Goal: Information Seeking & Learning: Learn about a topic

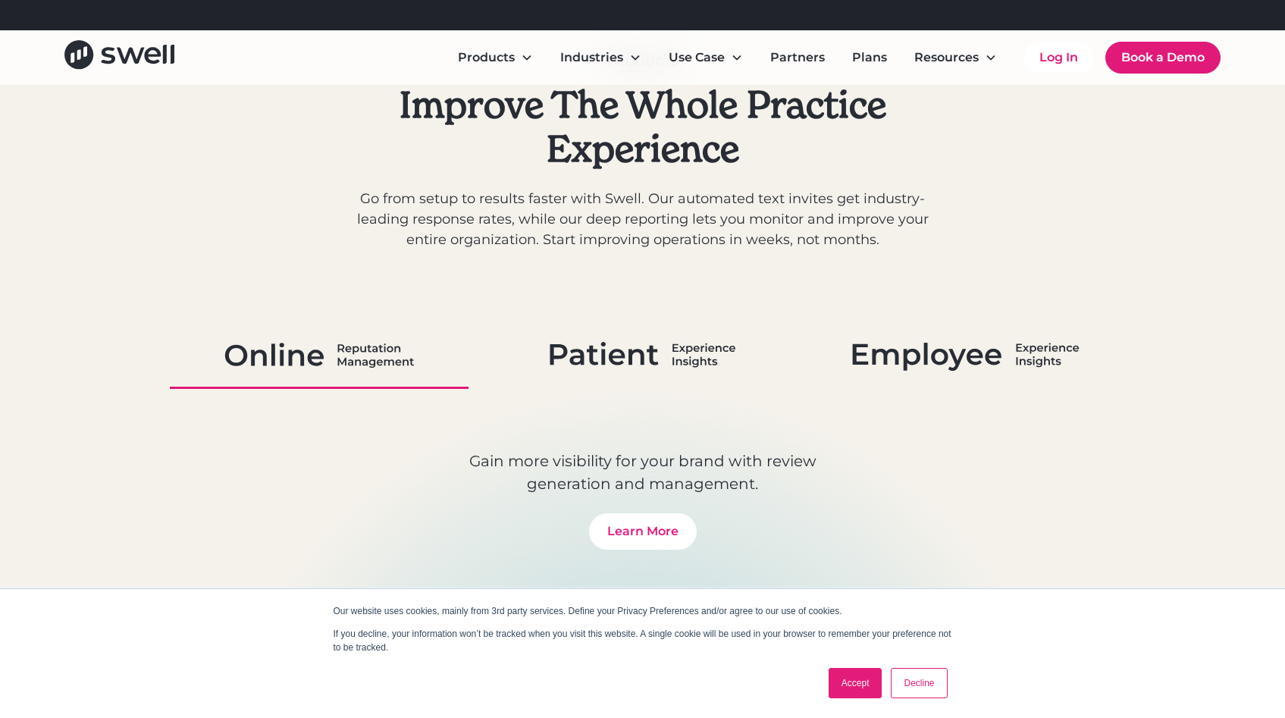
scroll to position [758, 0]
click at [653, 374] on link at bounding box center [643, 355] width 300 height 66
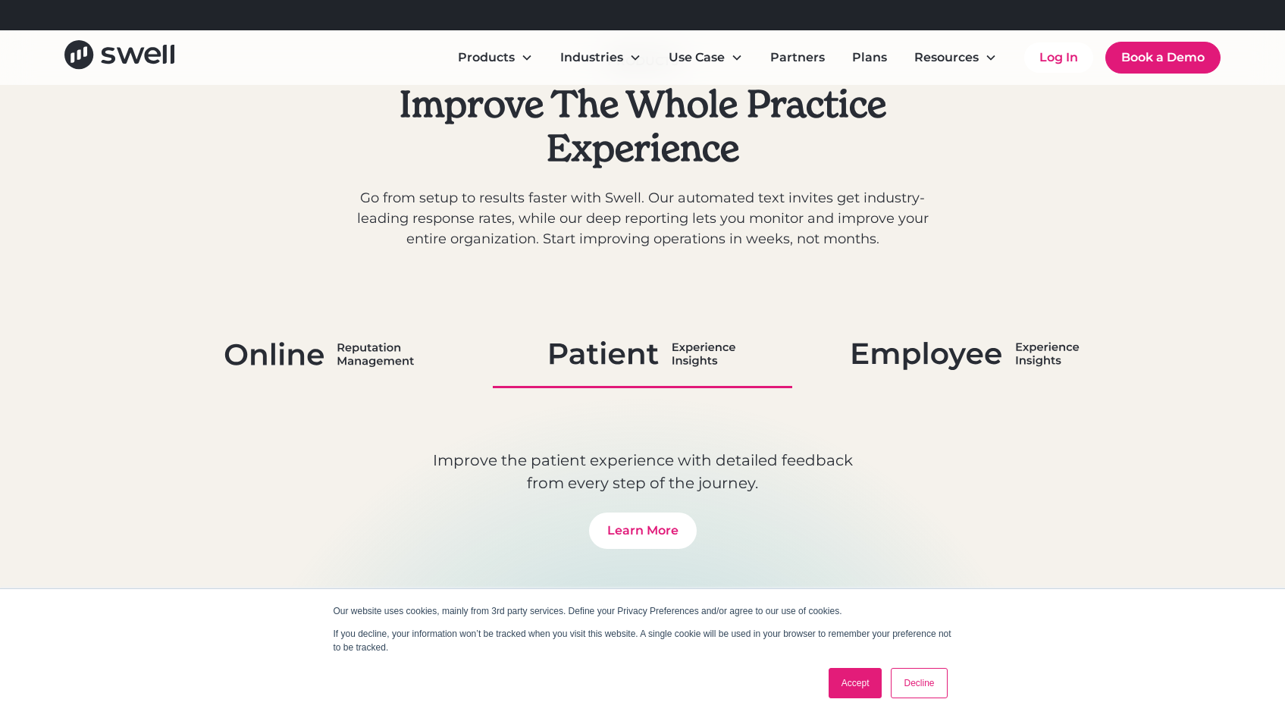
click at [981, 355] on img at bounding box center [965, 353] width 227 height 39
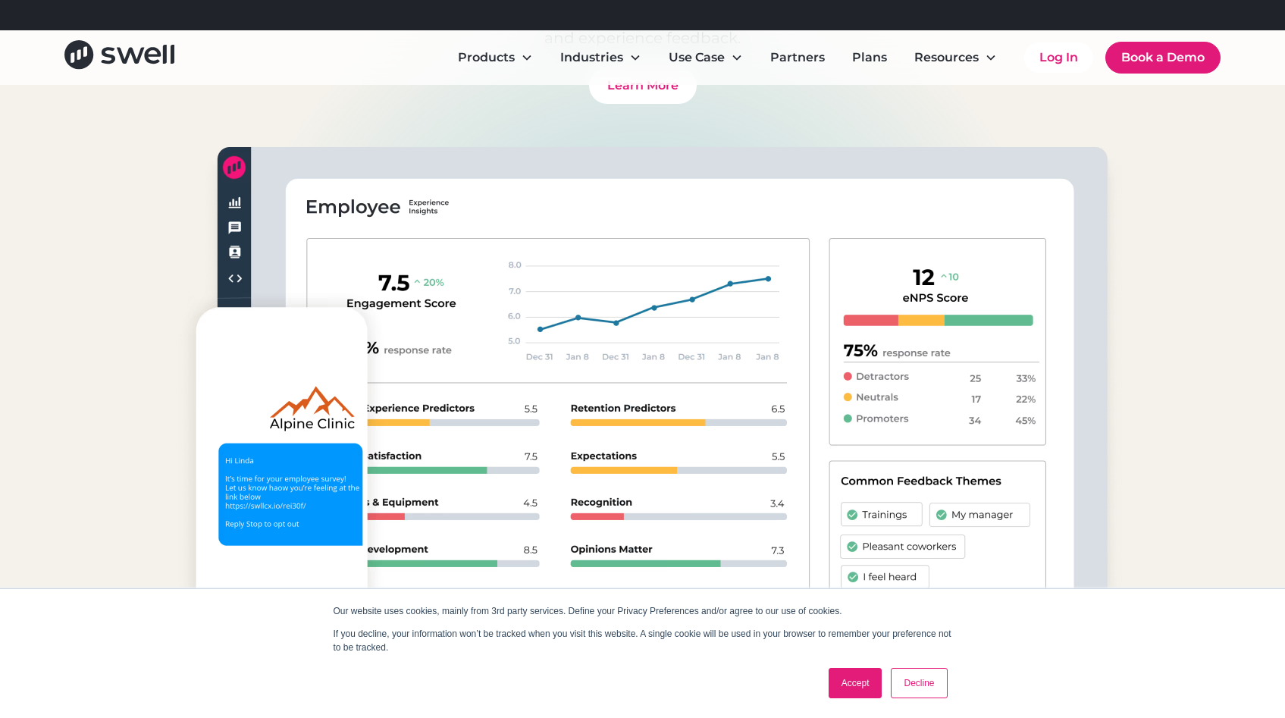
scroll to position [1204, 0]
click at [865, 674] on link "Accept" at bounding box center [856, 683] width 54 height 30
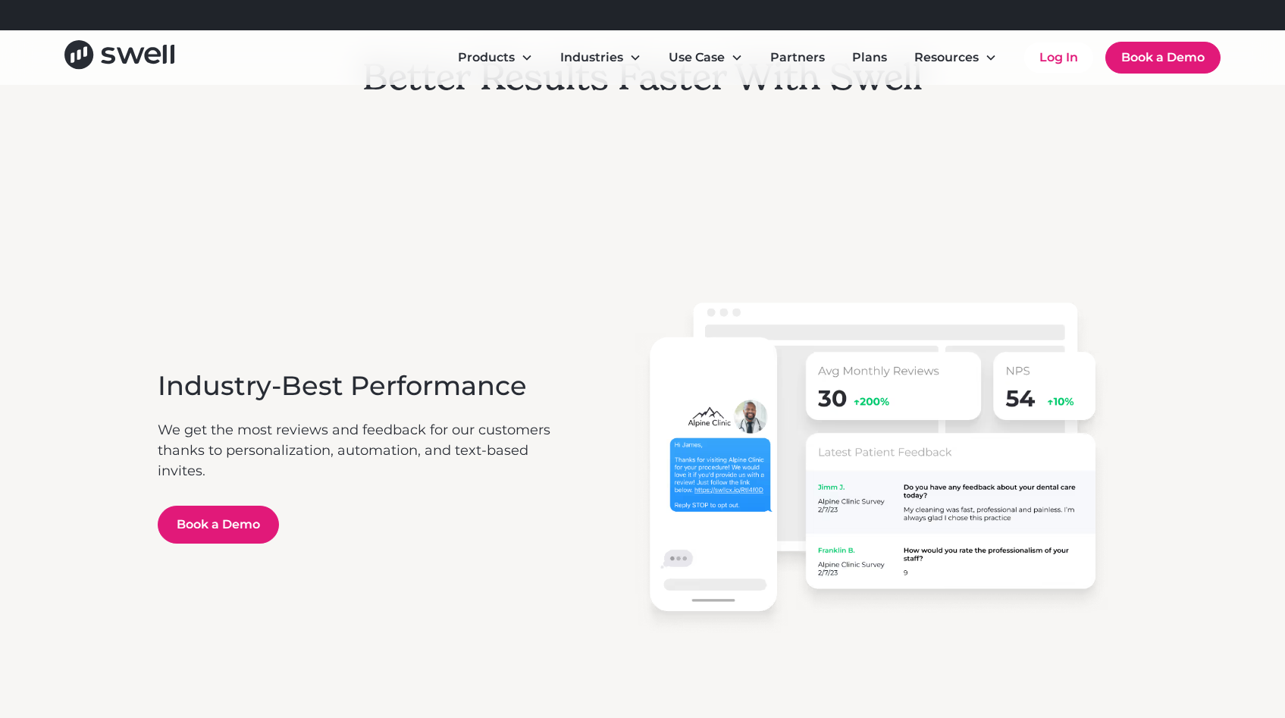
scroll to position [2263, 0]
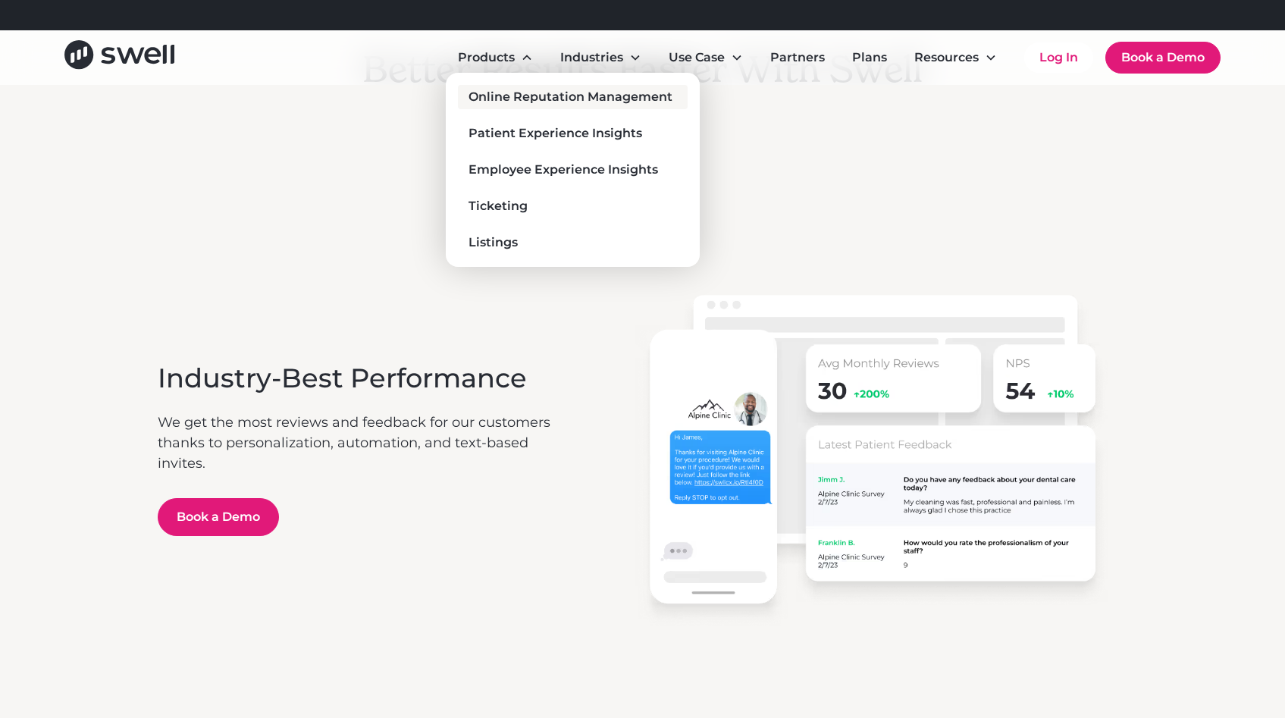
click at [507, 95] on div "Online Reputation Management" at bounding box center [571, 97] width 204 height 18
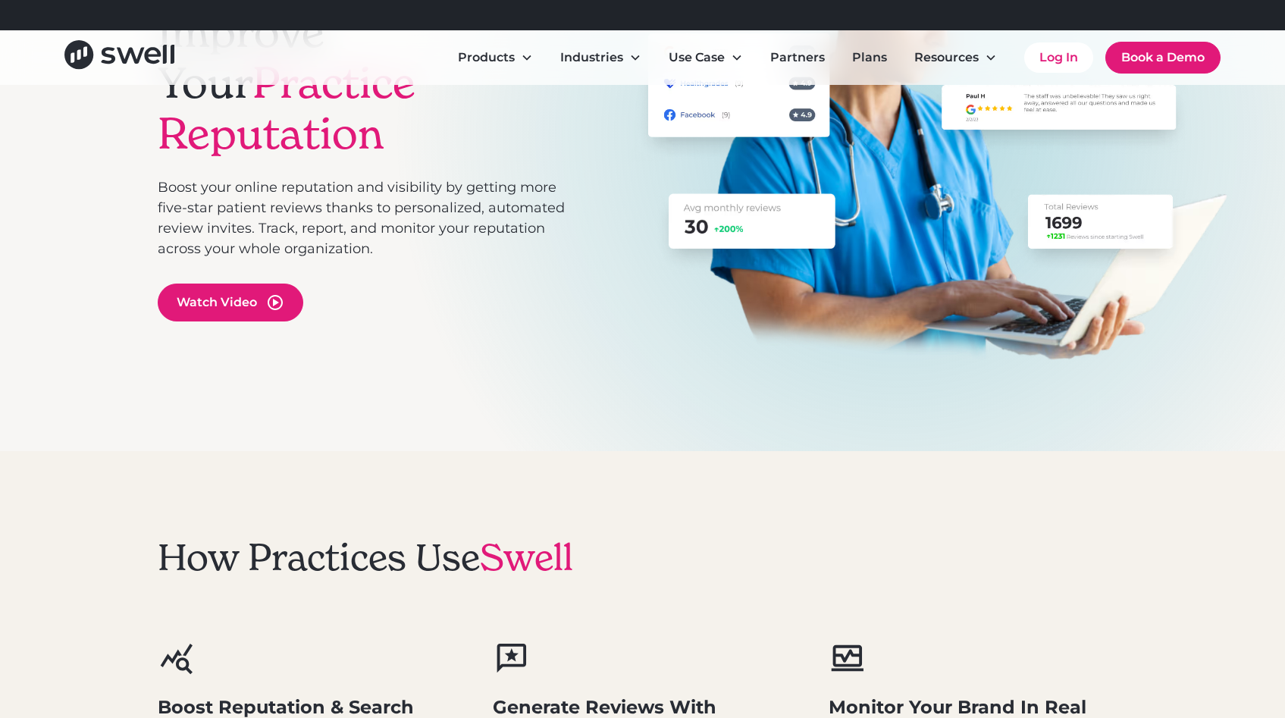
scroll to position [259, 0]
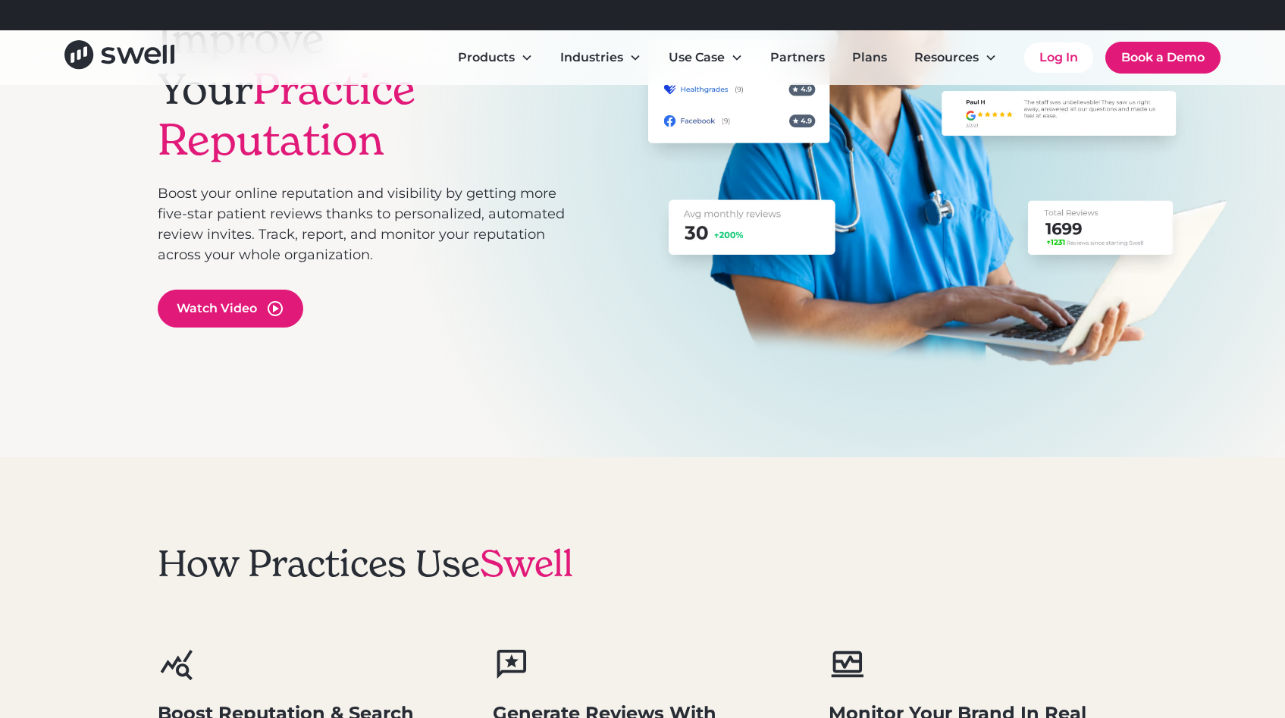
drag, startPoint x: 789, startPoint y: 304, endPoint x: 789, endPoint y: 325, distance: 21.2
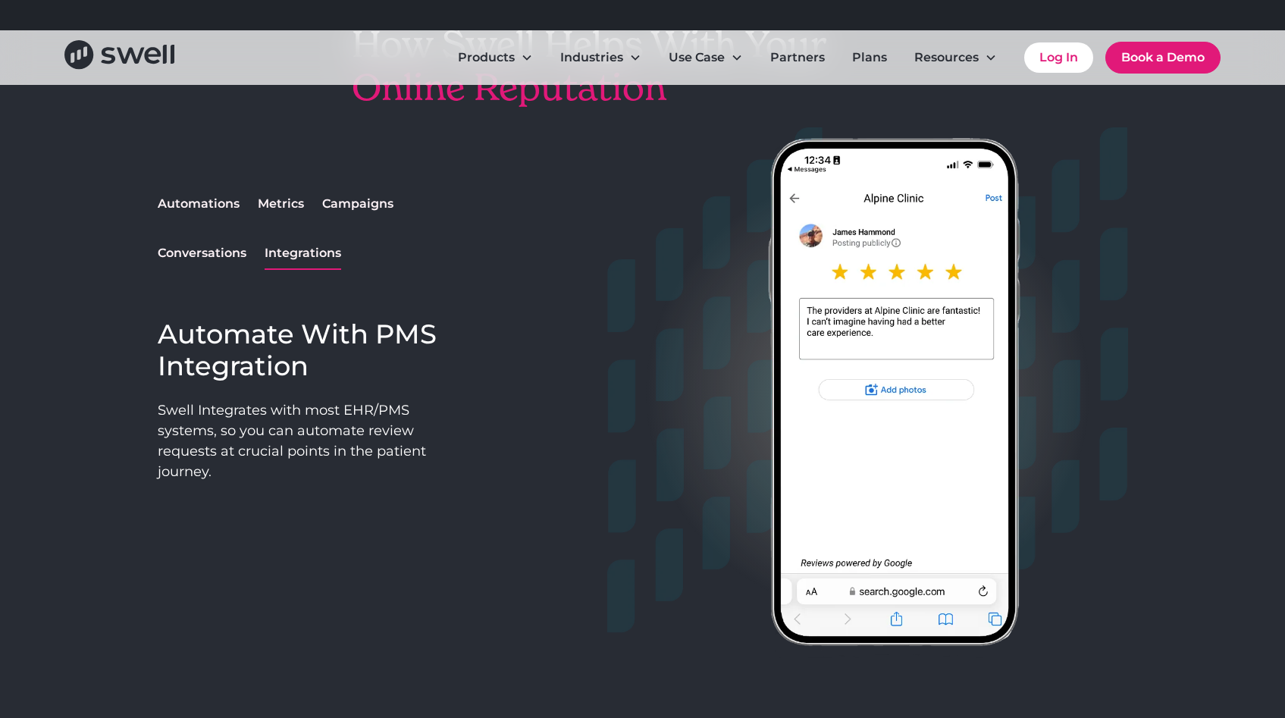
scroll to position [1247, 0]
